Goal: Use online tool/utility: Utilize a website feature to perform a specific function

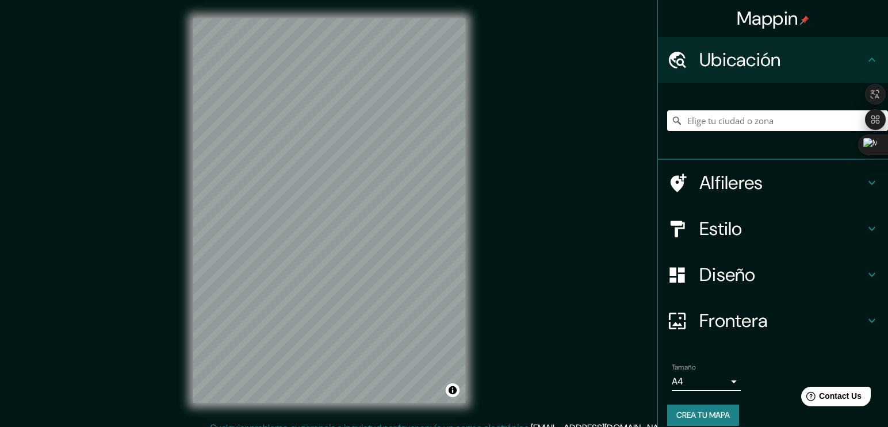
click at [718, 237] on h4 "Estilo" at bounding box center [782, 228] width 166 height 23
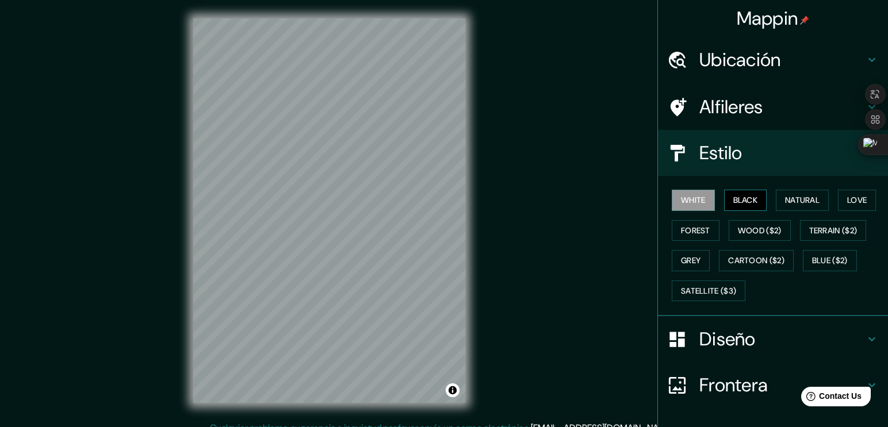
click at [735, 210] on button "Black" at bounding box center [745, 200] width 43 height 21
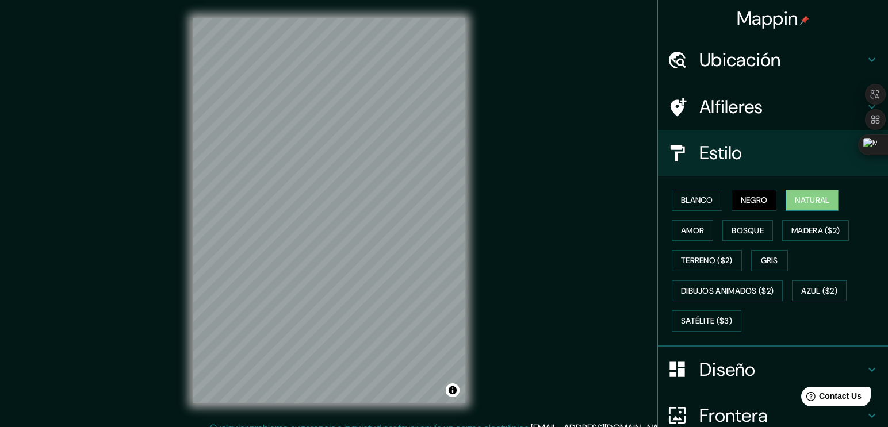
click at [785, 203] on button "Natural" at bounding box center [811, 200] width 53 height 21
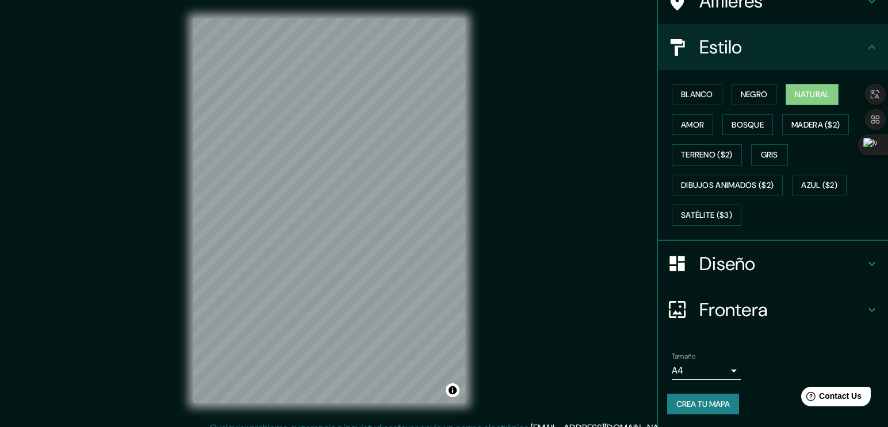
scroll to position [107, 0]
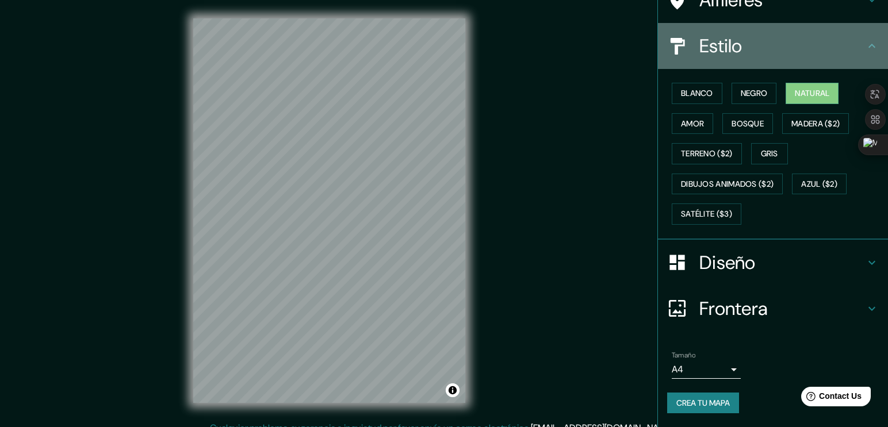
click at [734, 53] on h4 "Estilo" at bounding box center [782, 45] width 166 height 23
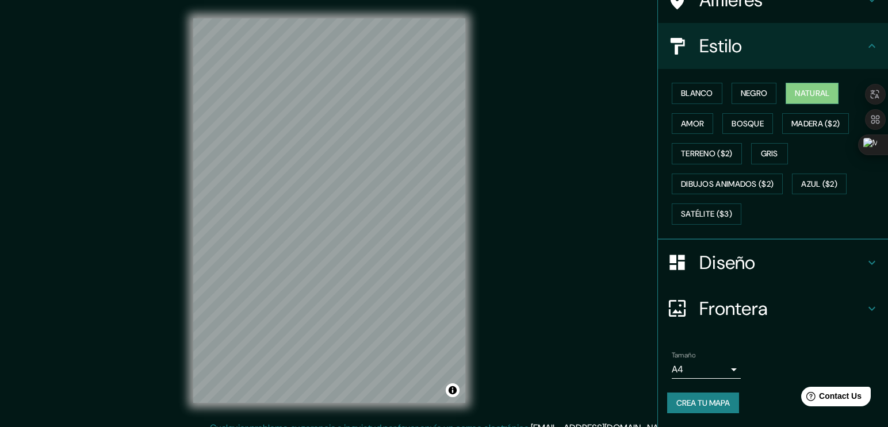
click at [858, 39] on div "Estilo" at bounding box center [773, 46] width 230 height 46
click at [865, 51] on icon at bounding box center [872, 46] width 14 height 14
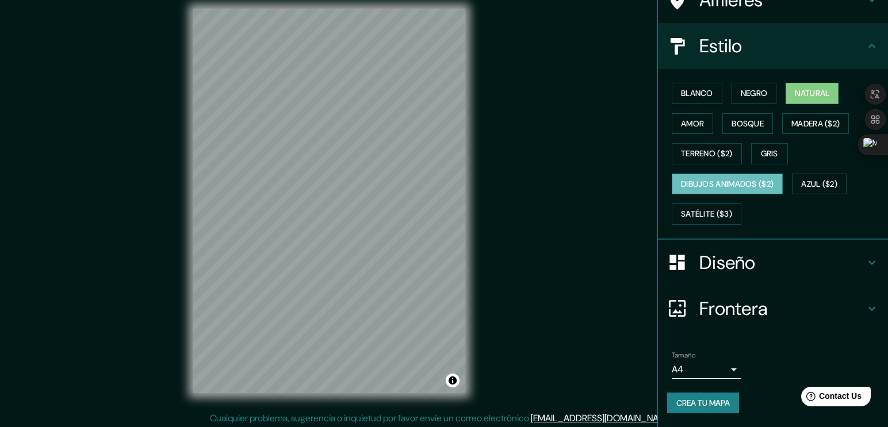
scroll to position [13, 0]
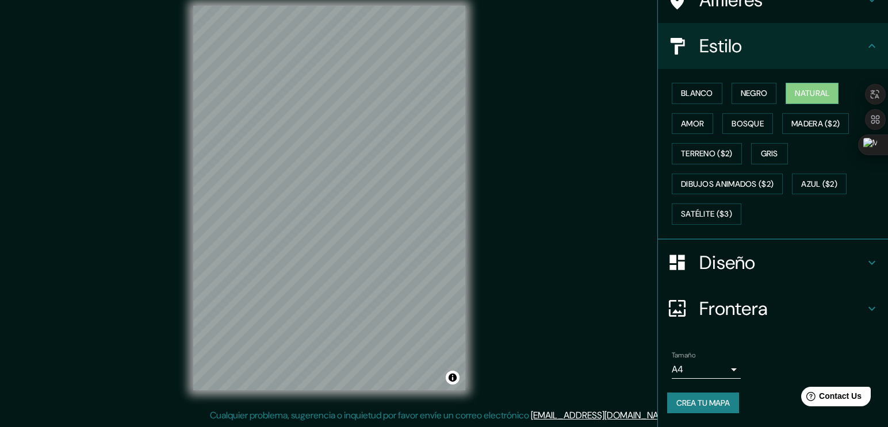
click at [730, 310] on h4 "Frontera" at bounding box center [782, 308] width 166 height 23
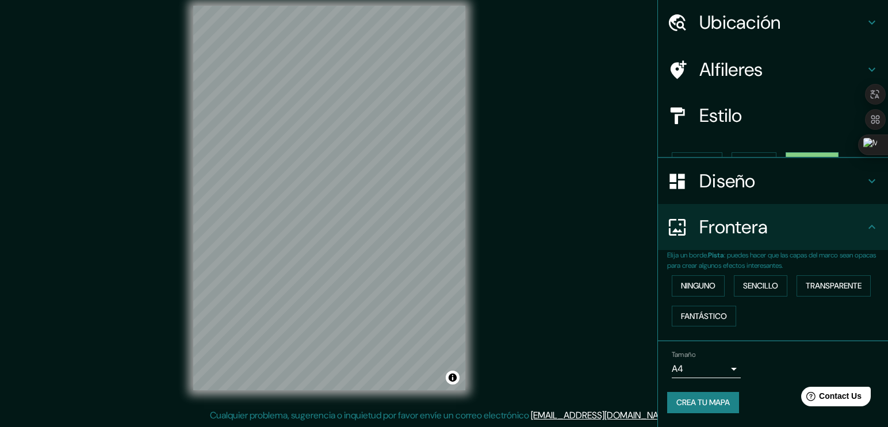
scroll to position [18, 0]
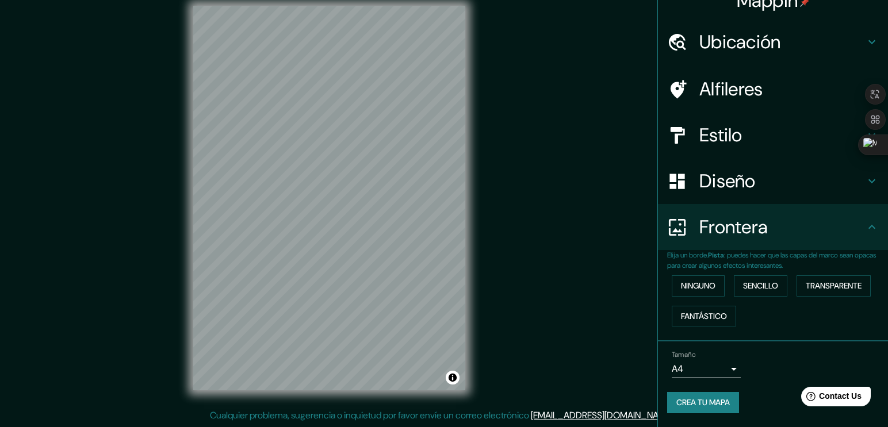
click at [745, 183] on h4 "Diseño" at bounding box center [782, 181] width 166 height 23
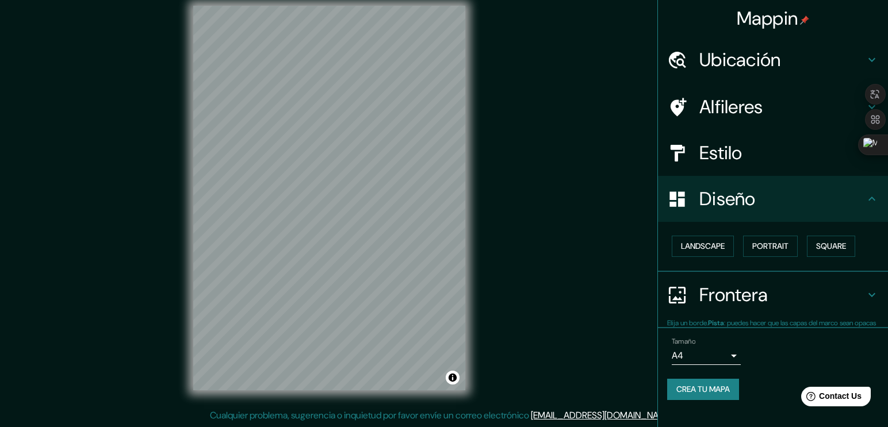
scroll to position [0, 0]
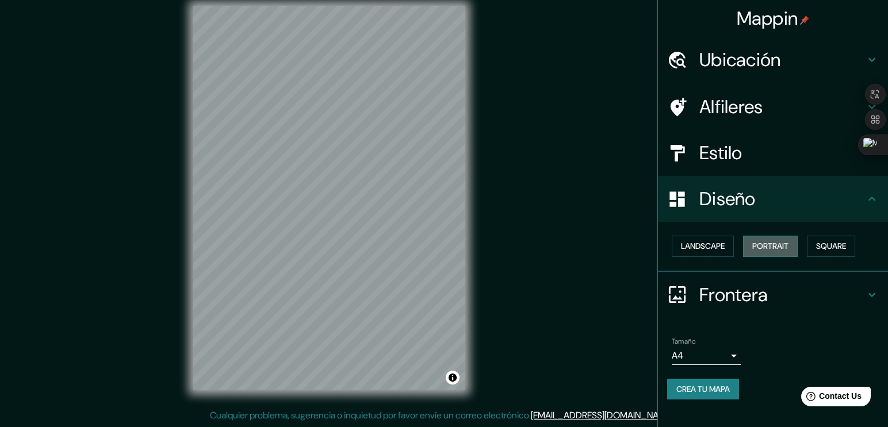
click at [795, 245] on button "Portrait" at bounding box center [770, 246] width 55 height 21
click at [710, 243] on button "Landscape" at bounding box center [703, 246] width 62 height 21
